Goal: Information Seeking & Learning: Learn about a topic

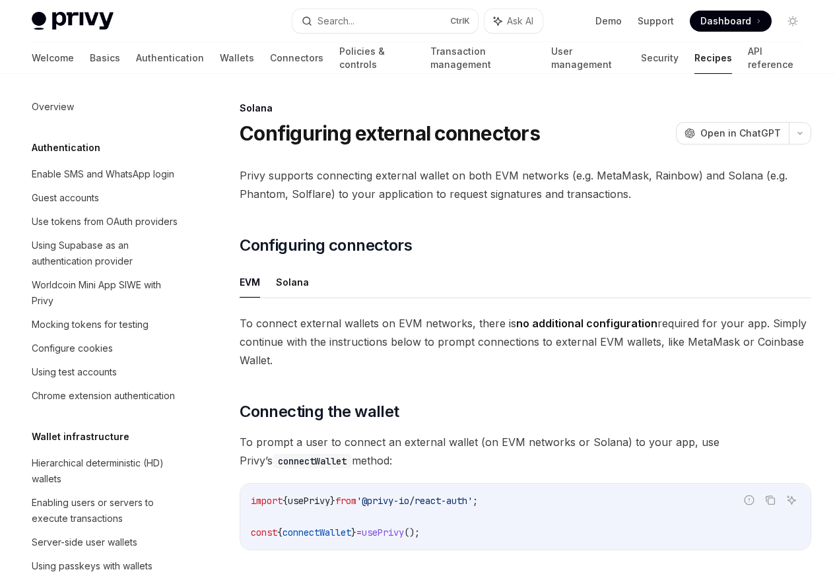
scroll to position [2113, 0]
